Goal: Task Accomplishment & Management: Complete application form

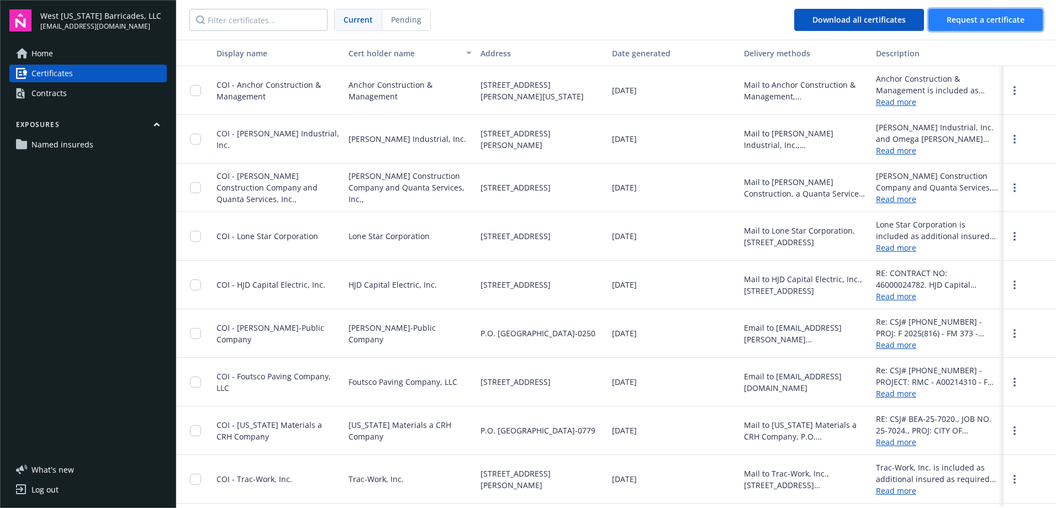
click at [1022, 12] on button "Request a certificate" at bounding box center [986, 20] width 114 height 22
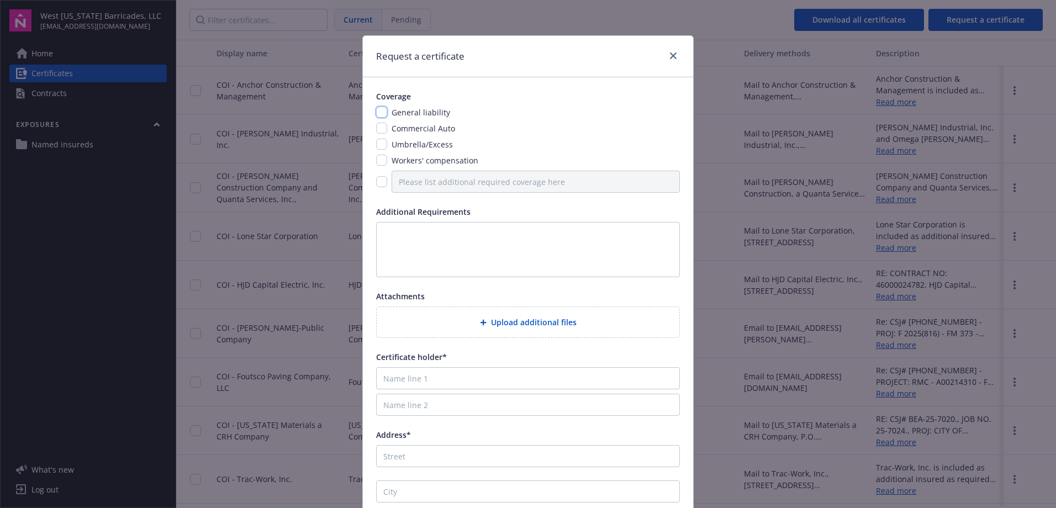
click at [376, 114] on input "checkbox" at bounding box center [381, 112] width 11 height 11
checkbox input "true"
click at [381, 132] on input "checkbox" at bounding box center [381, 128] width 11 height 11
checkbox input "true"
click at [378, 147] on input "checkbox" at bounding box center [381, 144] width 11 height 11
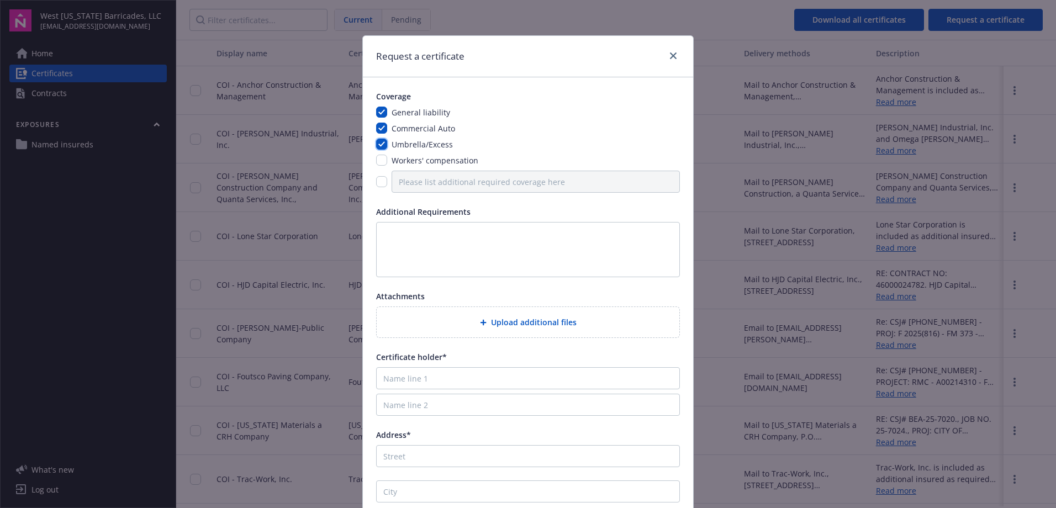
checkbox input "true"
click at [378, 164] on input "checkbox" at bounding box center [381, 160] width 11 height 11
checkbox input "true"
click at [382, 230] on textarea at bounding box center [528, 249] width 304 height 55
click at [384, 257] on textarea "Please include all endorsements Evidence of insurance" at bounding box center [528, 249] width 304 height 55
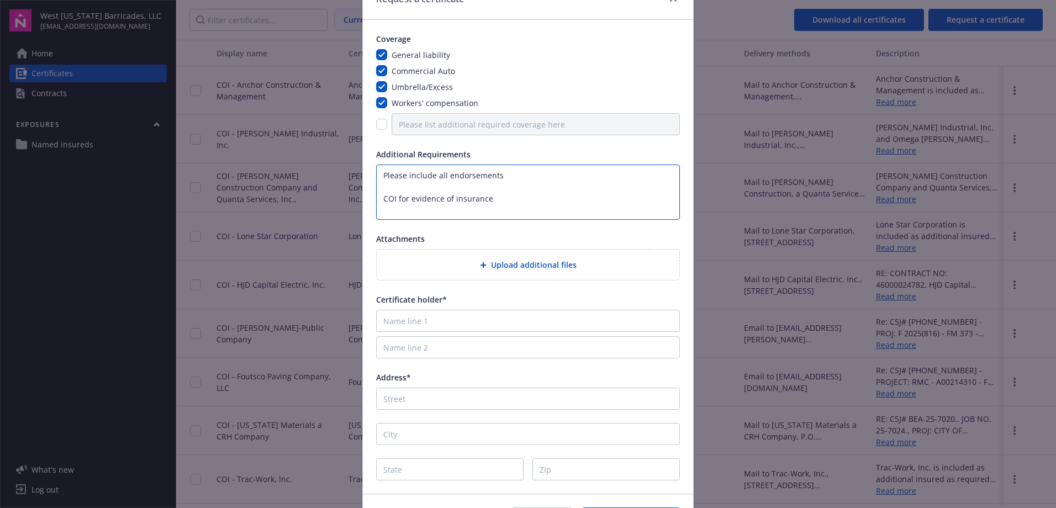
scroll to position [111, 0]
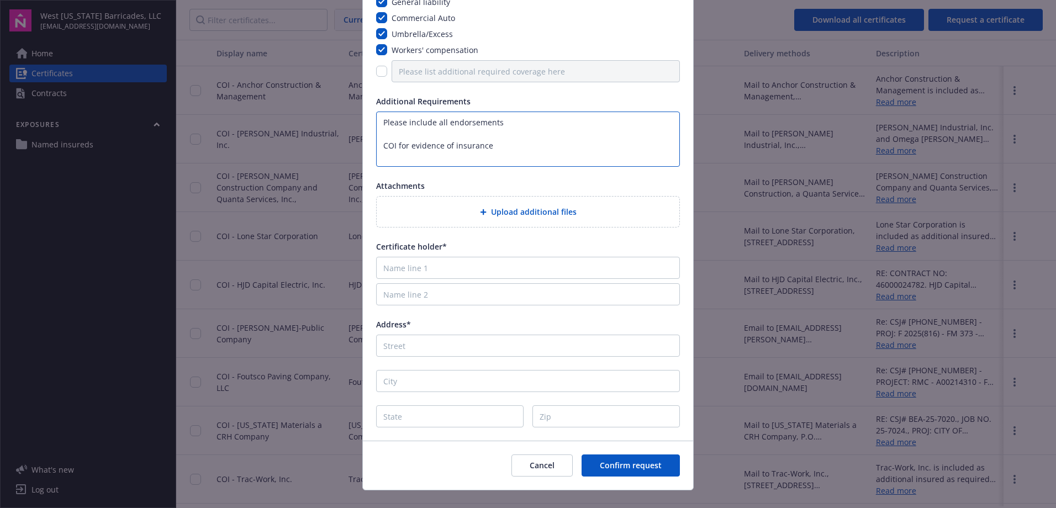
type textarea "Please include all endorsements COI for evidence of insurance"
click at [432, 275] on input "Name line 1" at bounding box center [528, 268] width 304 height 22
drag, startPoint x: 437, startPoint y: 272, endPoint x: 343, endPoint y: 272, distance: 94.5
click at [343, 272] on div "Request a certificate Coverage General liability Commercial Auto Umbrella/Exces…" at bounding box center [528, 254] width 1056 height 508
paste input "as Materials Group, Inc., A CRH Company"
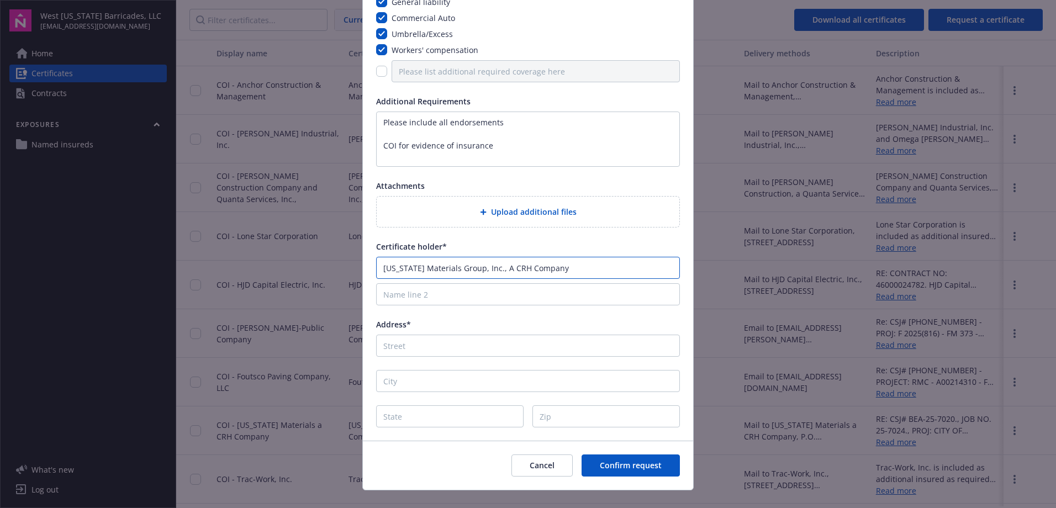
type input "[US_STATE] Materials Group, Inc., A CRH Company"
click at [505, 296] on input "Name line 2" at bounding box center [528, 294] width 304 height 22
click at [376, 349] on input "Address*" at bounding box center [528, 346] width 304 height 22
paste input "[STREET_ADDRESS][PERSON_NAME]"
type input "[STREET_ADDRESS][PERSON_NAME]"
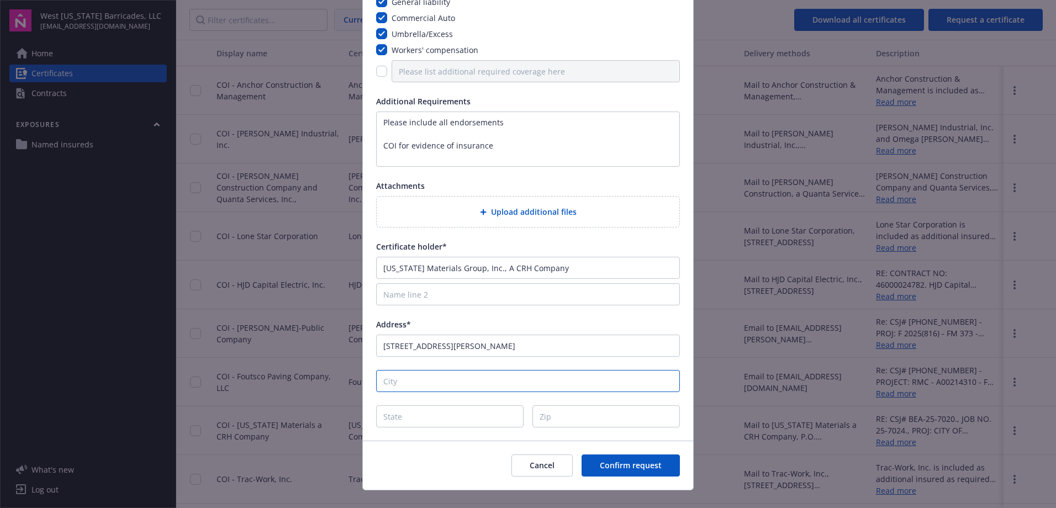
click at [441, 383] on input "City" at bounding box center [528, 381] width 304 height 22
paste input "Austin"
type input "Austin"
click at [385, 423] on input "State" at bounding box center [450, 417] width 148 height 22
type input "[GEOGRAPHIC_DATA]"
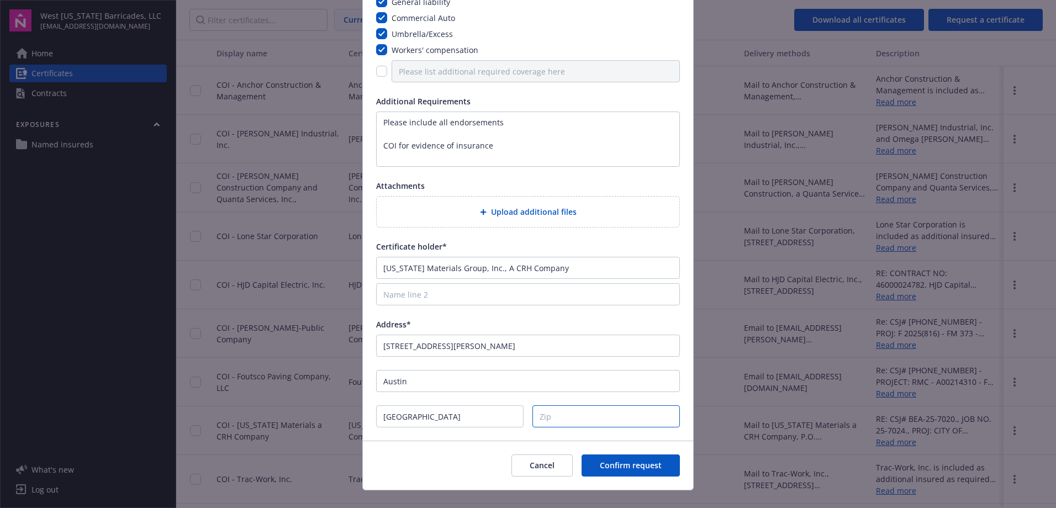
click at [611, 416] on input "Zip" at bounding box center [607, 417] width 148 height 22
type input "78726"
click at [617, 471] on button "Confirm request" at bounding box center [631, 466] width 98 height 22
